Goal: Information Seeking & Learning: Learn about a topic

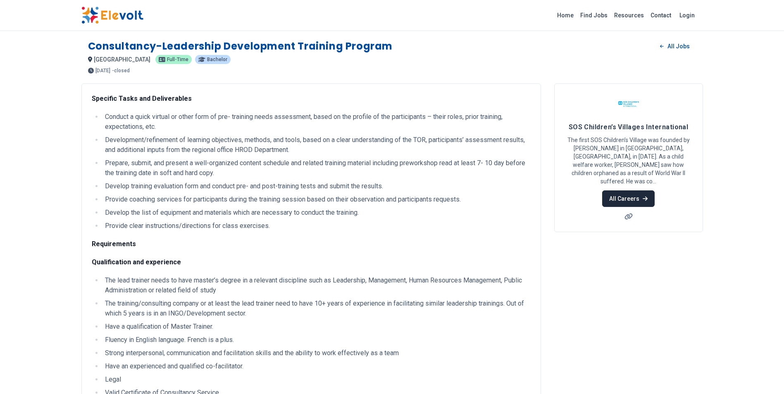
click at [629, 190] on link "All Careers" at bounding box center [628, 198] width 52 height 17
click at [113, 17] on img at bounding box center [112, 15] width 62 height 17
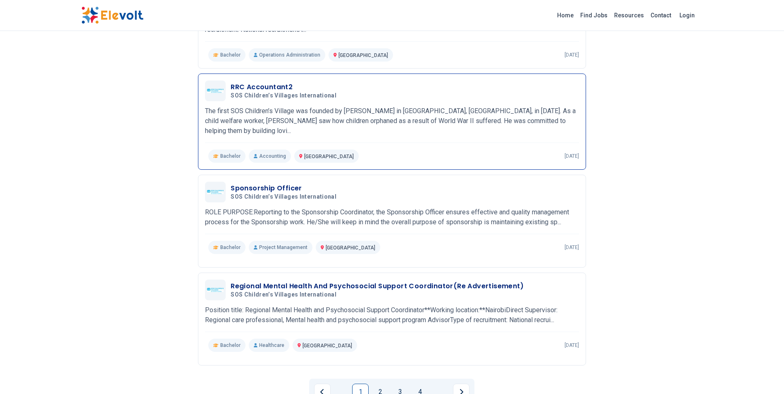
scroll to position [785, 0]
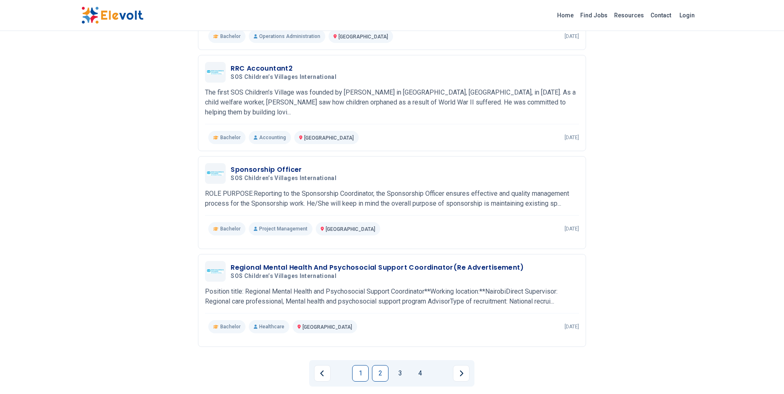
click at [384, 365] on link "2" at bounding box center [380, 373] width 17 height 17
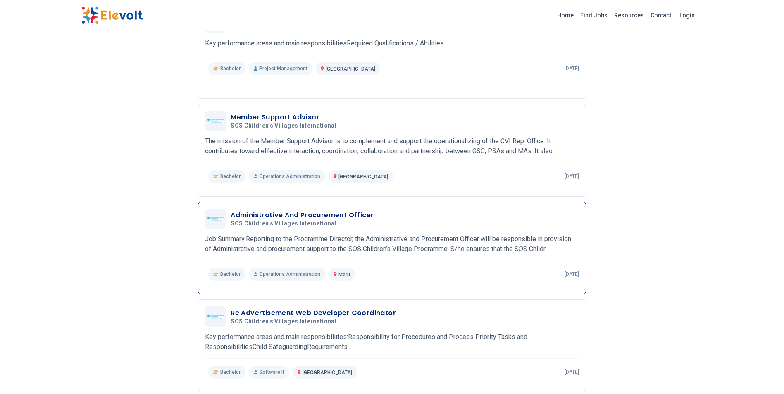
scroll to position [909, 0]
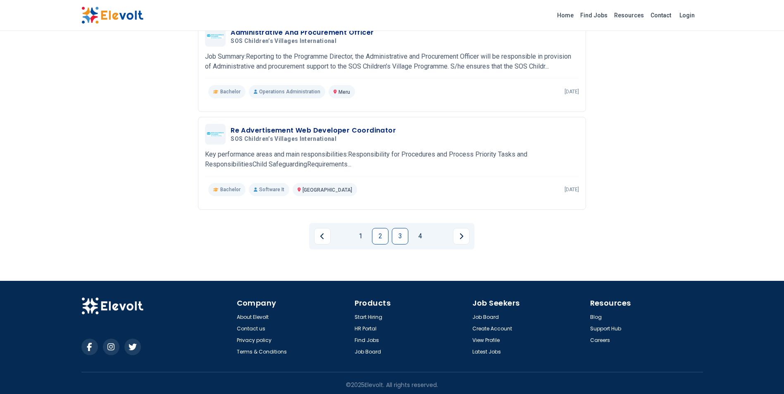
click at [403, 236] on link "3" at bounding box center [400, 236] width 17 height 17
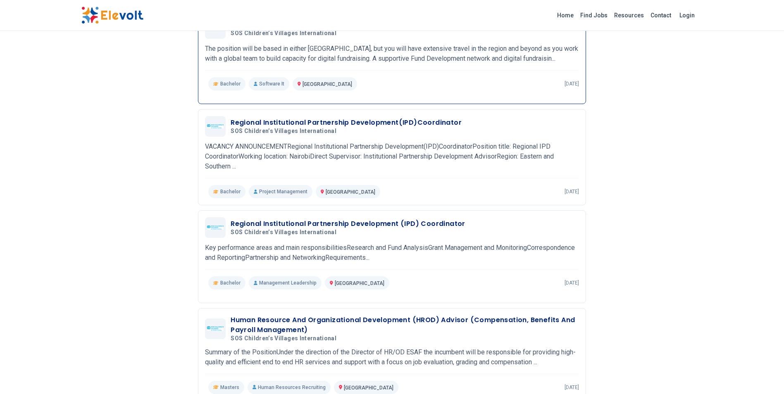
scroll to position [248, 0]
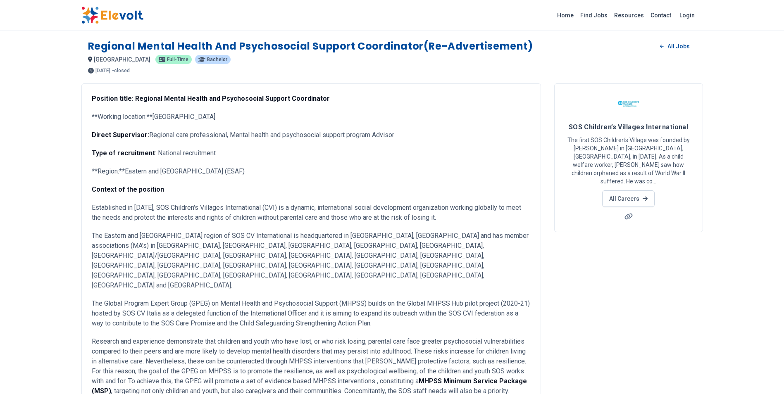
click at [118, 11] on img at bounding box center [112, 15] width 62 height 17
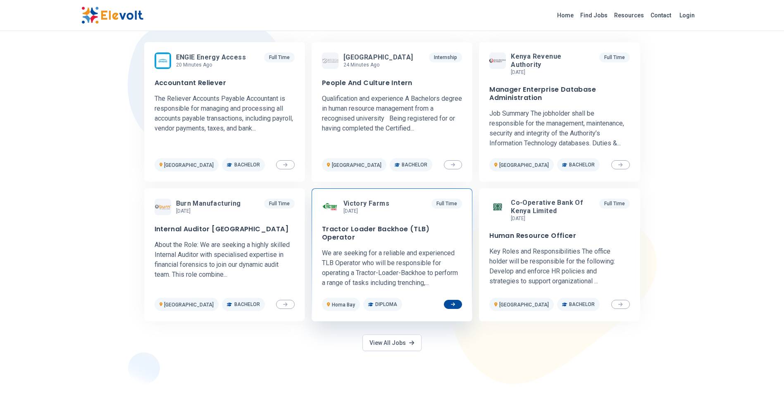
scroll to position [372, 0]
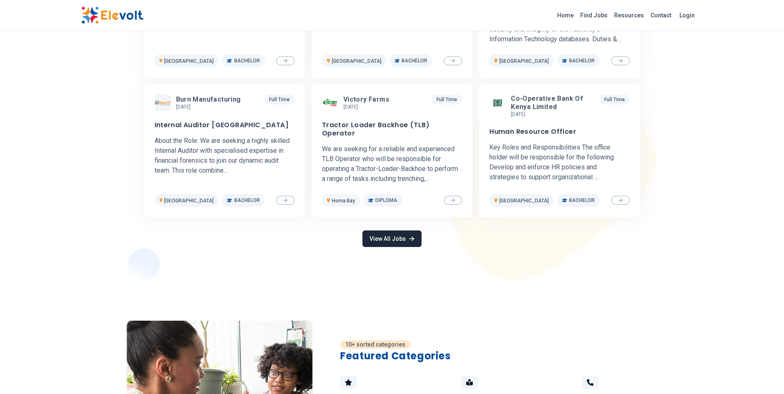
click at [394, 230] on link "View All Jobs" at bounding box center [391, 238] width 59 height 17
